Goal: Check status: Check status

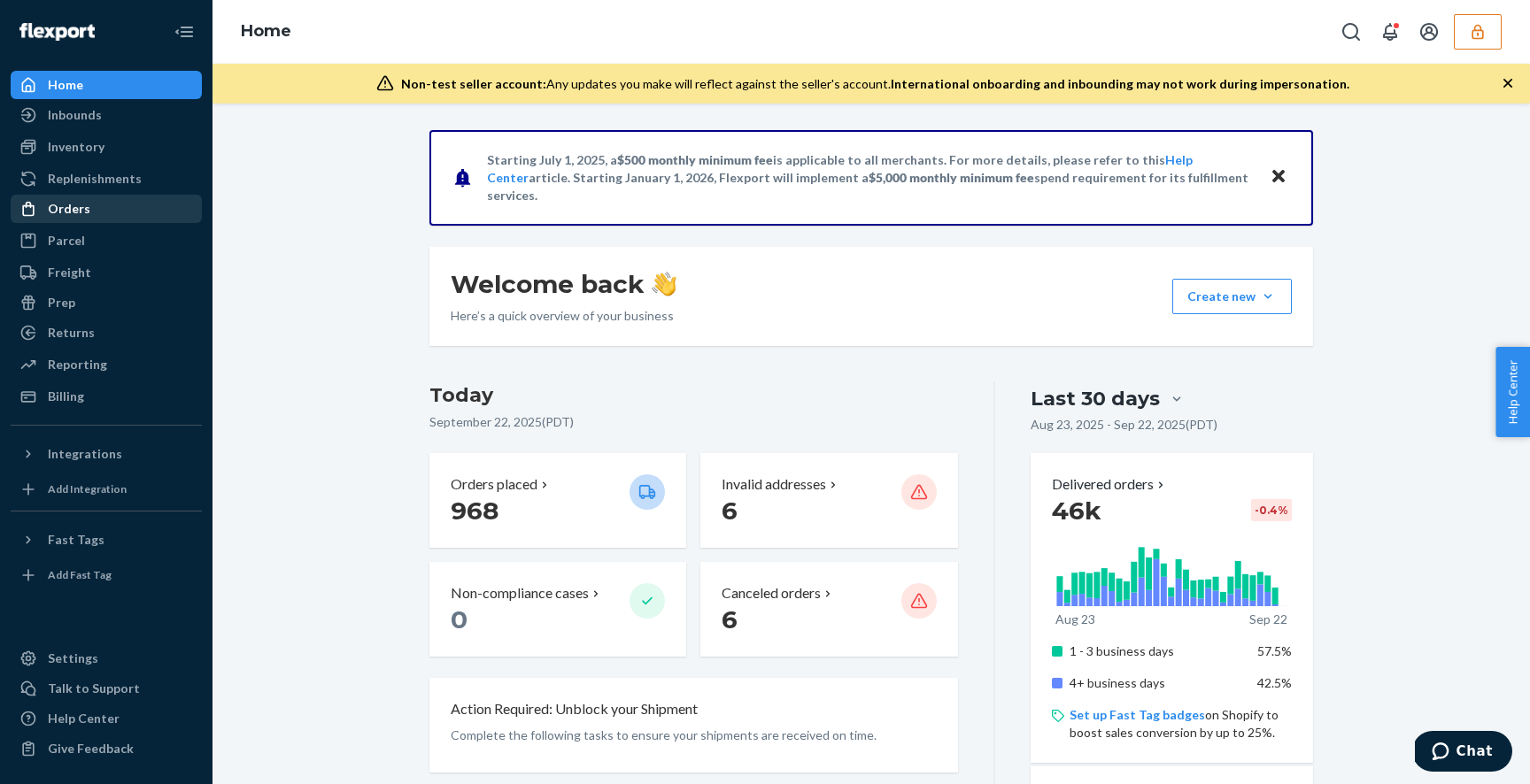
click at [68, 204] on div "Orders" at bounding box center [69, 209] width 42 height 17
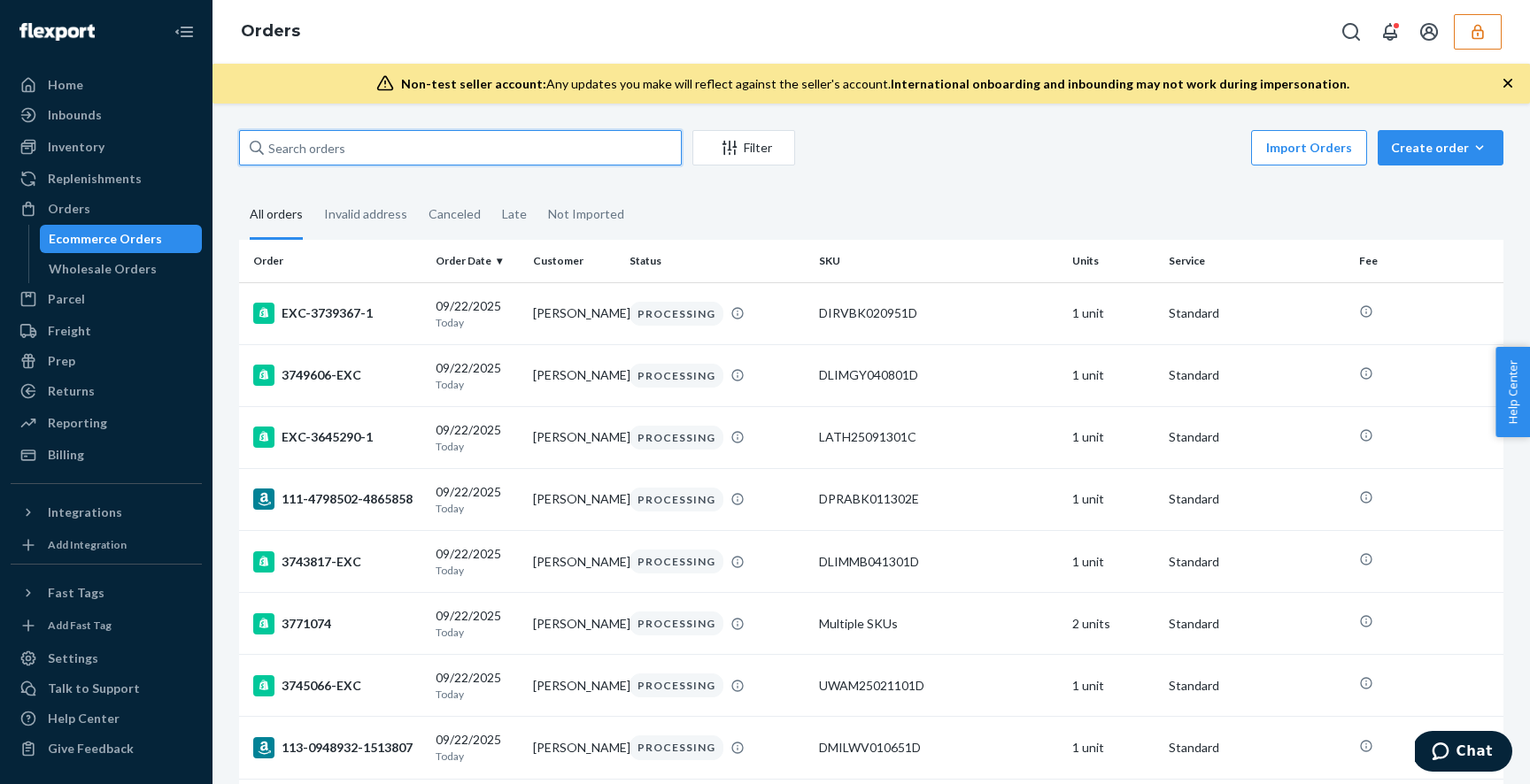
click at [389, 148] on input "text" at bounding box center [460, 148] width 443 height 35
paste input "111-2761002-5154604"
type input "111-2761002-5154604"
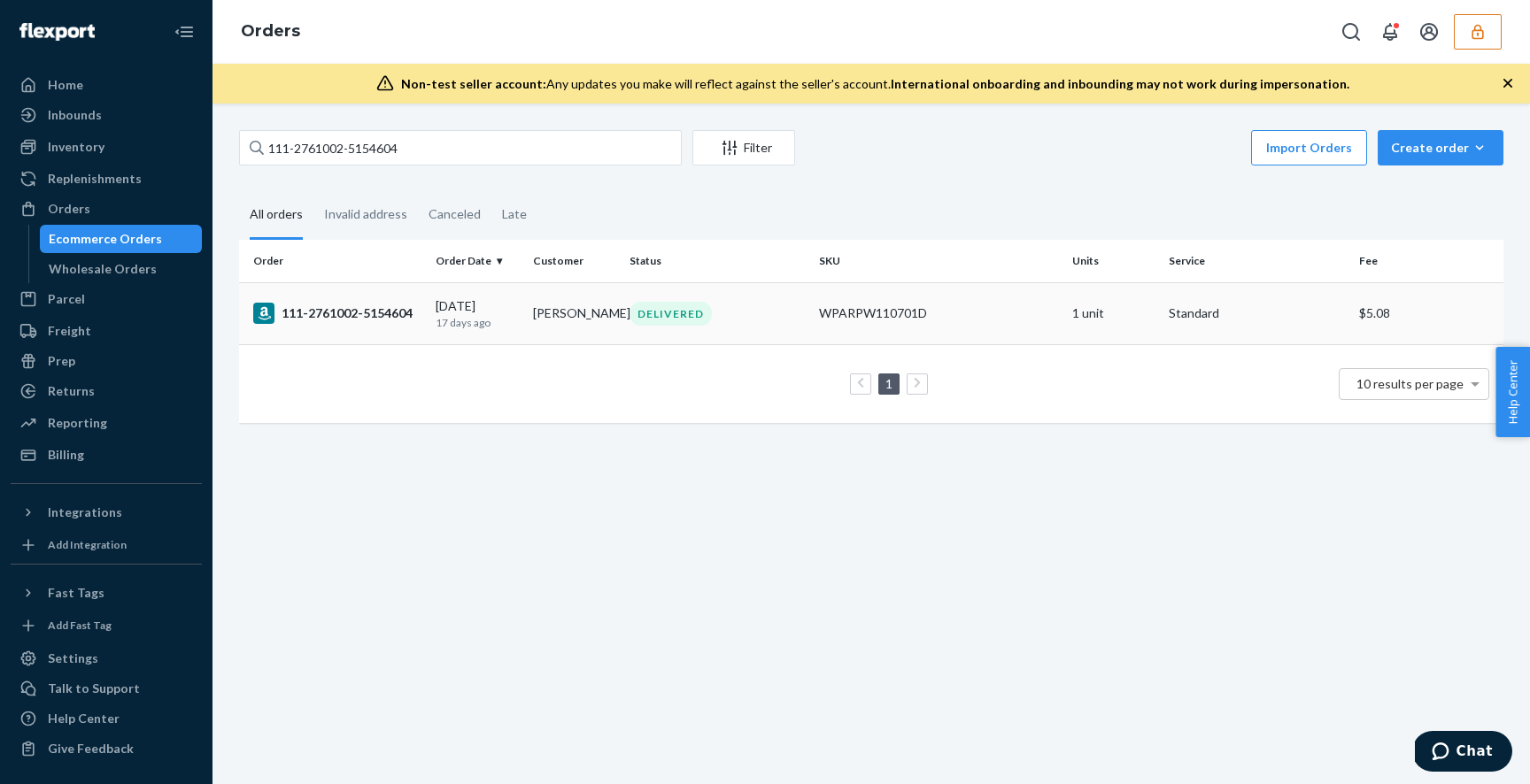
click at [797, 332] on td "DELIVERED" at bounding box center [717, 313] width 190 height 62
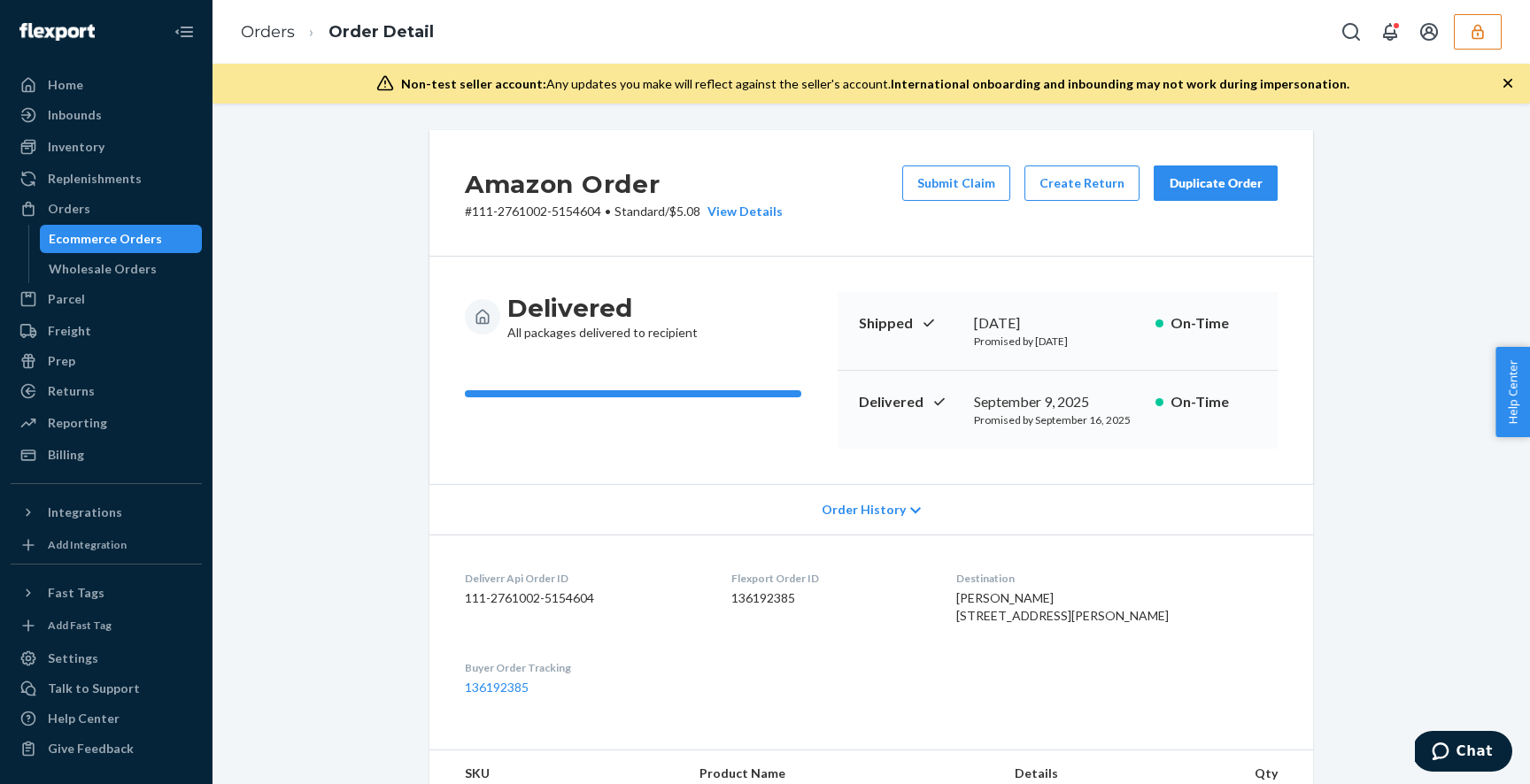
click at [787, 602] on dd "136192385" at bounding box center [829, 598] width 197 height 17
click at [785, 602] on dd "136192385" at bounding box center [829, 598] width 197 height 17
copy dd "136192385"
